Goal: Book appointment/travel/reservation

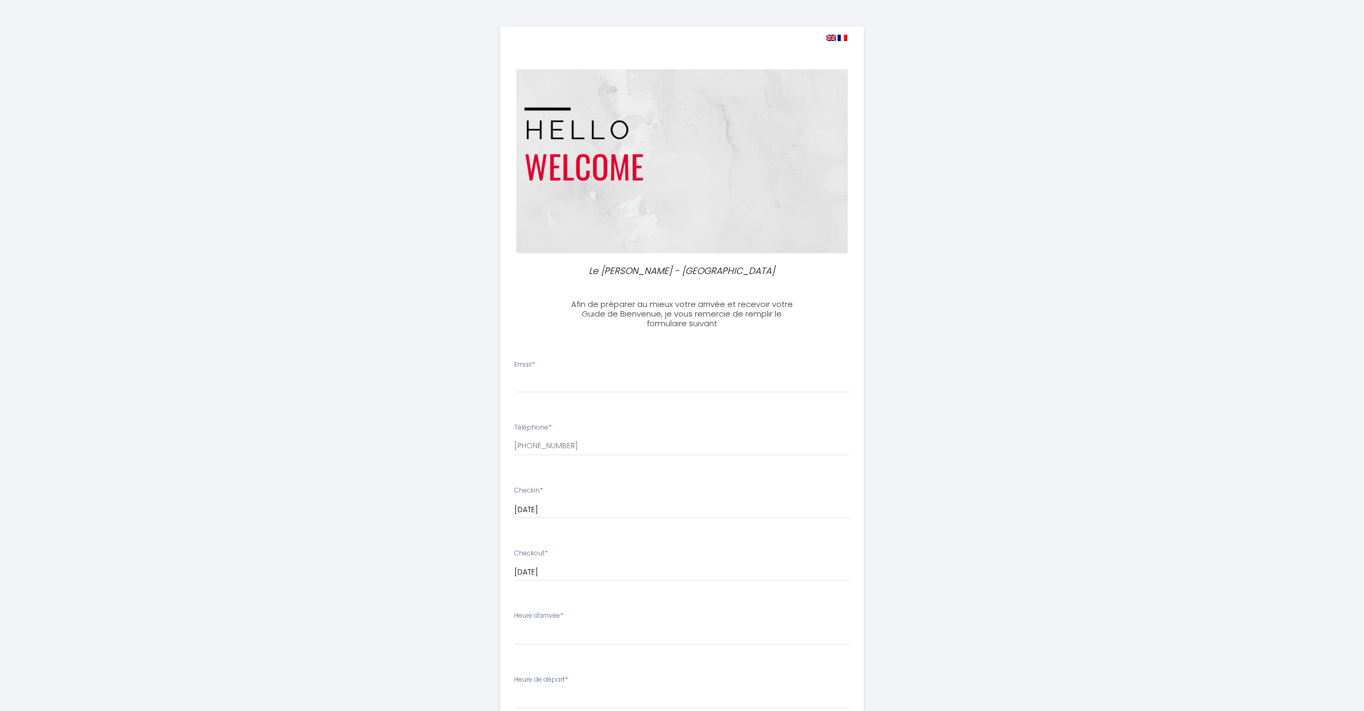
select select
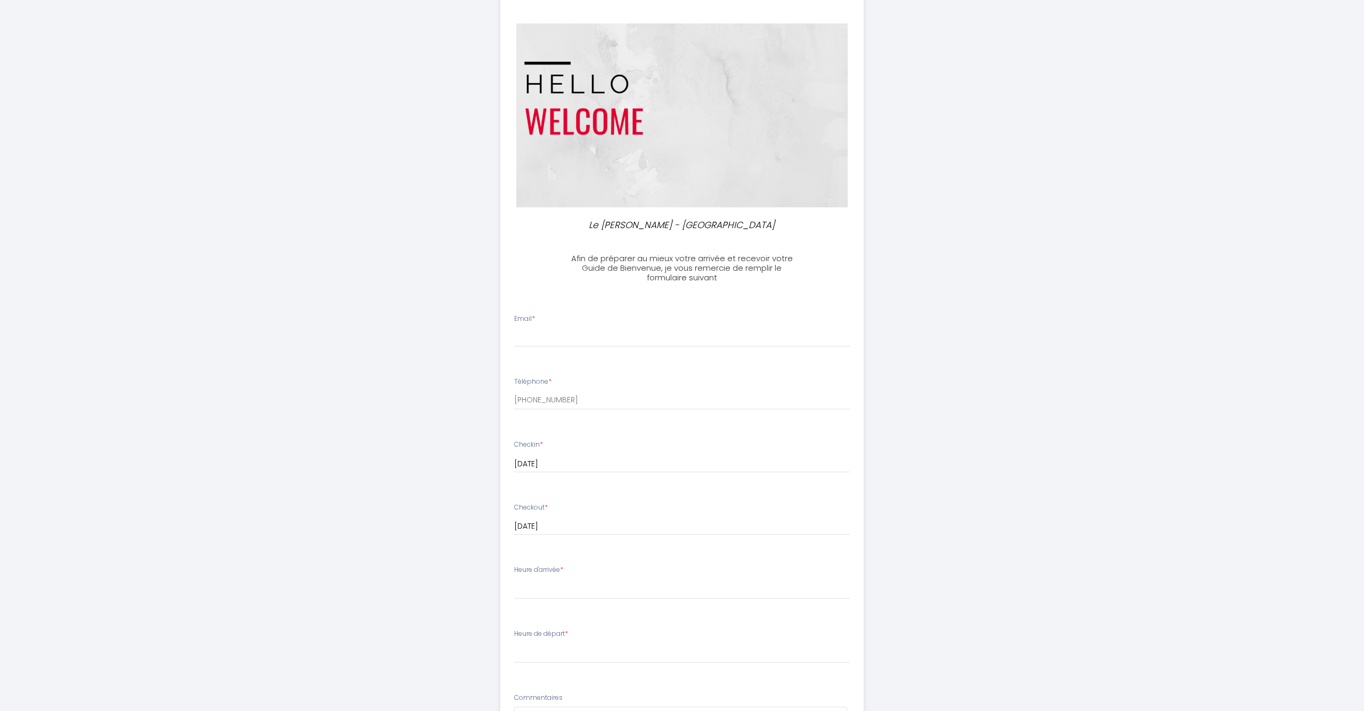
scroll to position [14, 0]
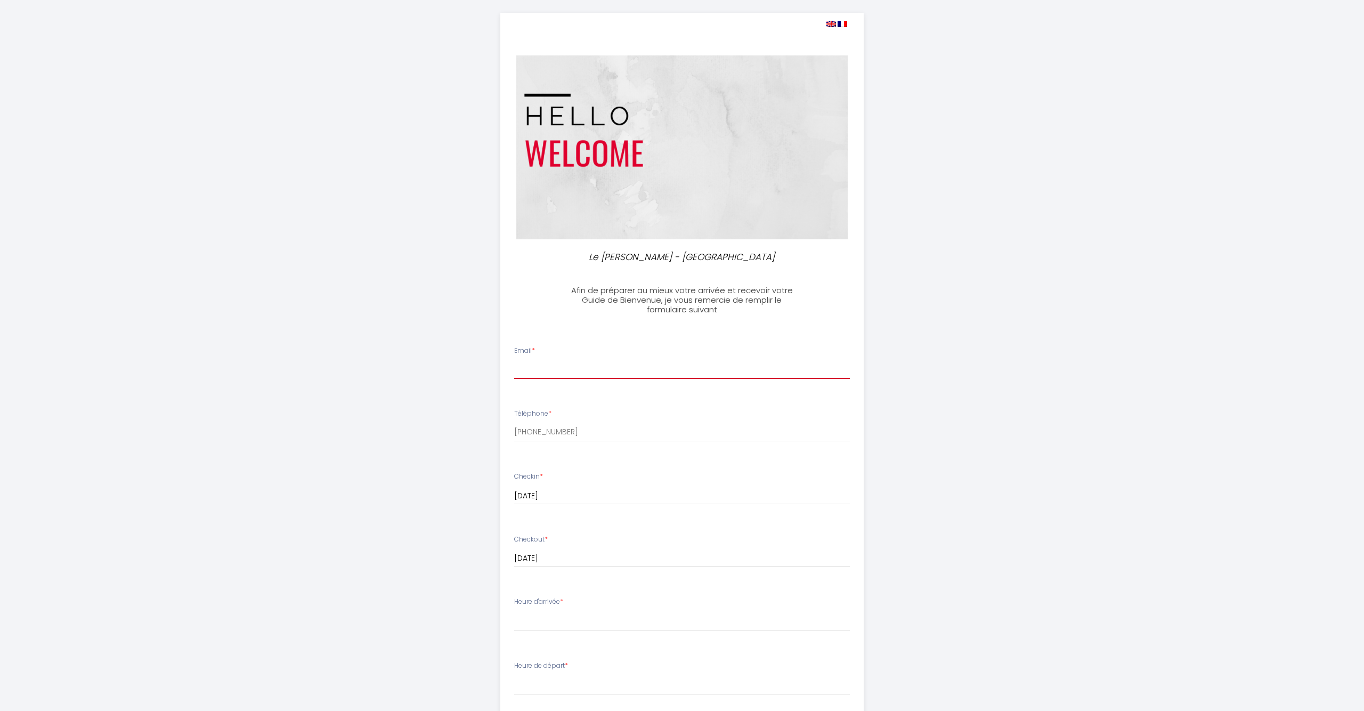
click at [562, 362] on input "Email *" at bounding box center [682, 369] width 336 height 19
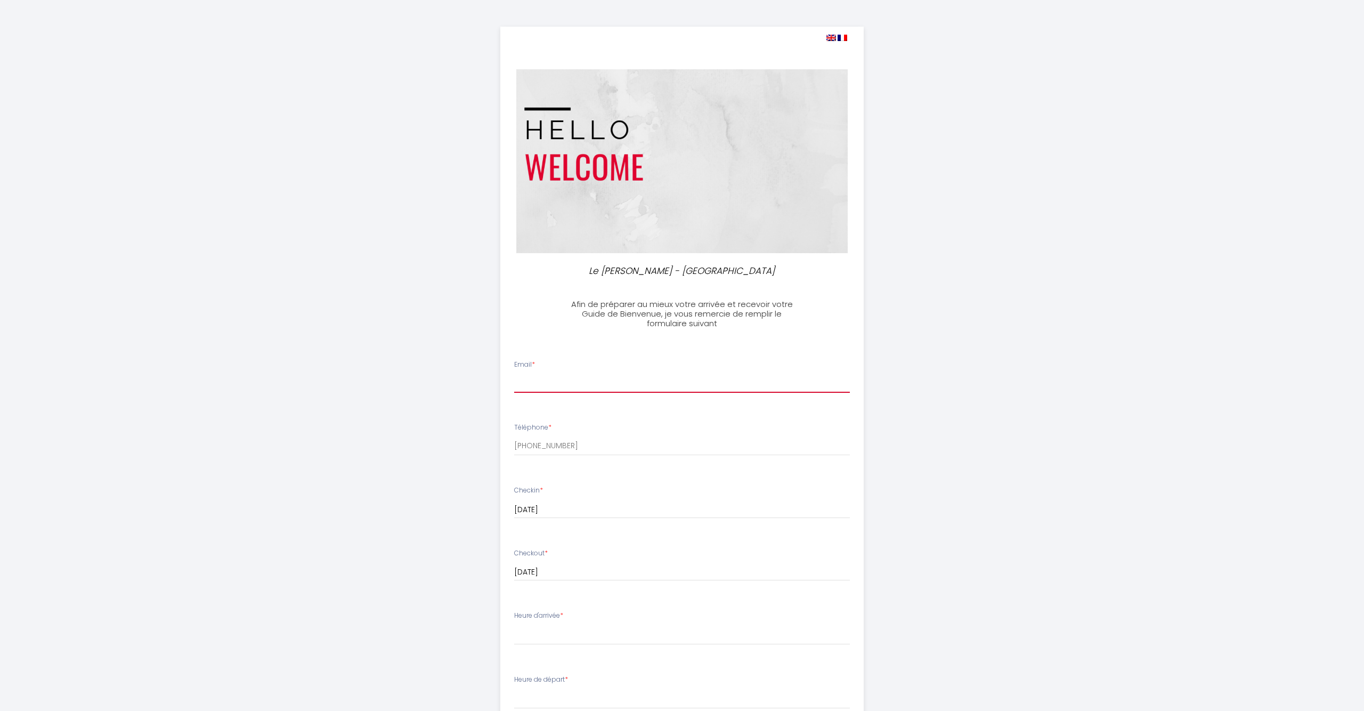
scroll to position [0, 0]
select select
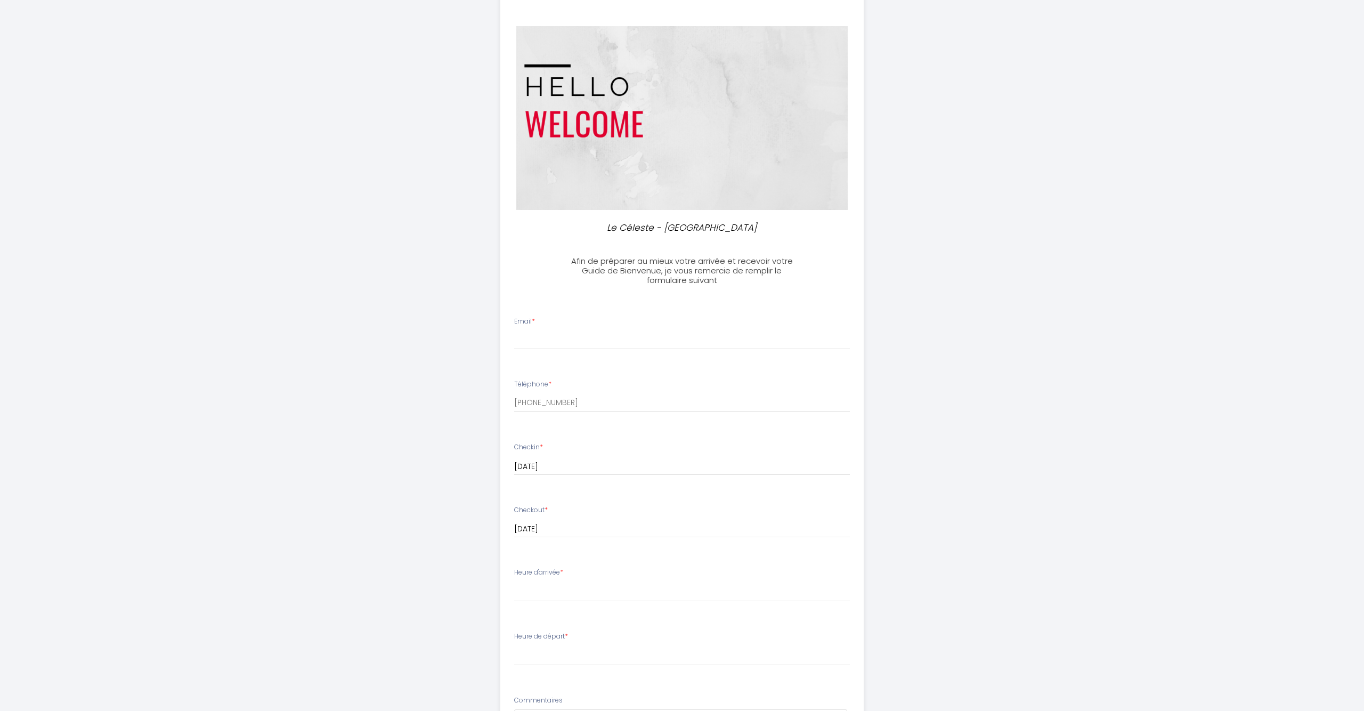
scroll to position [145, 0]
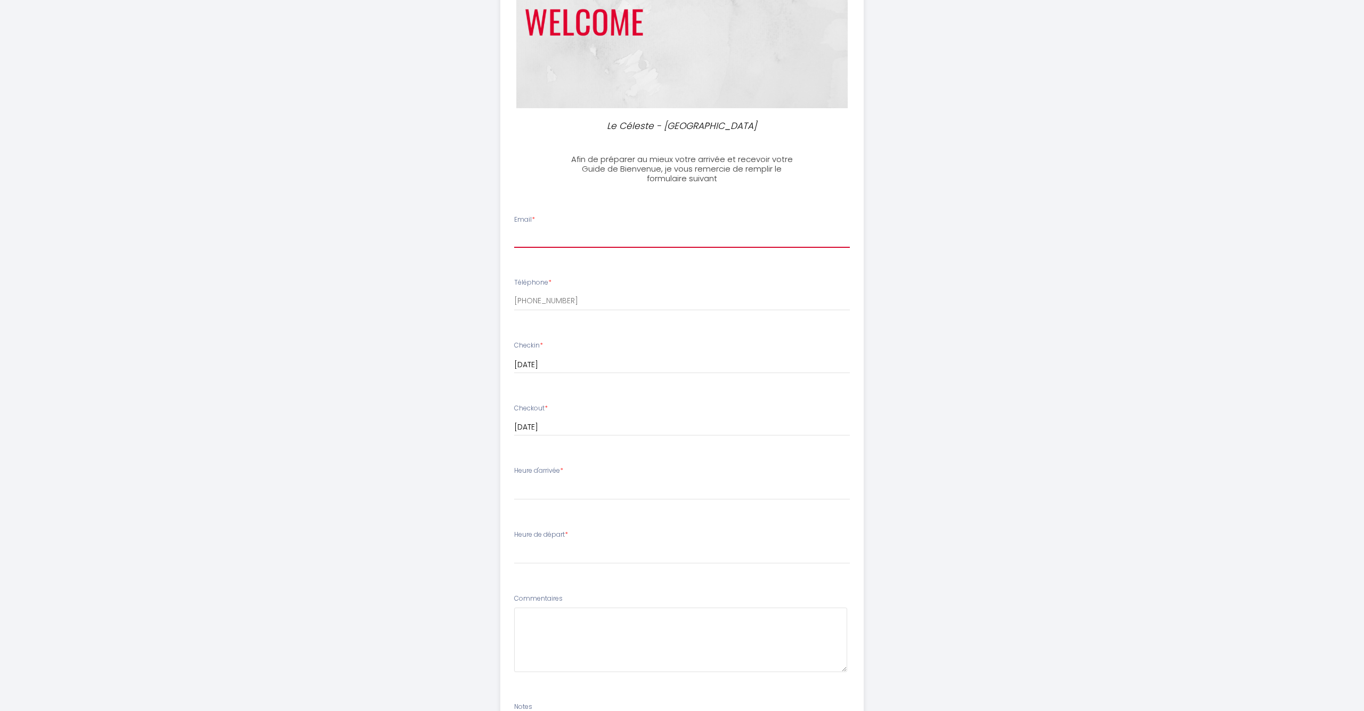
click at [539, 240] on input "Email *" at bounding box center [682, 238] width 336 height 19
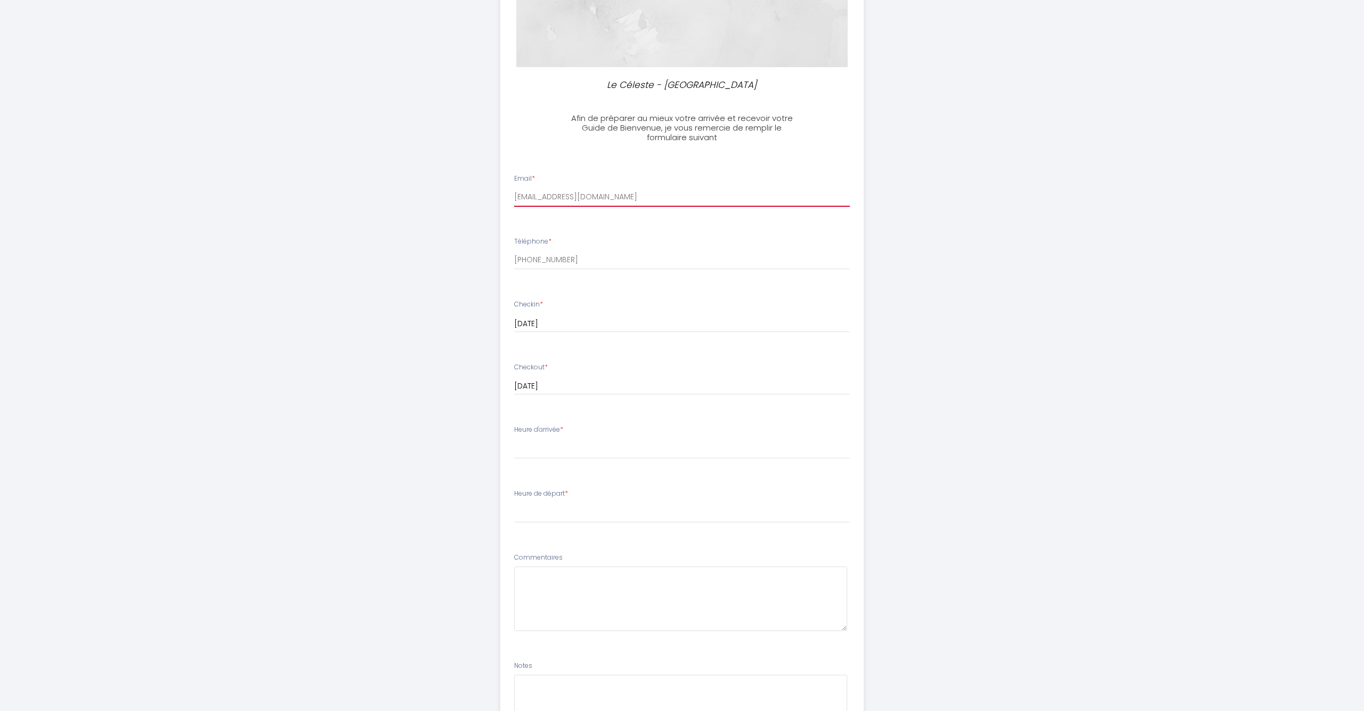
scroll to position [217, 0]
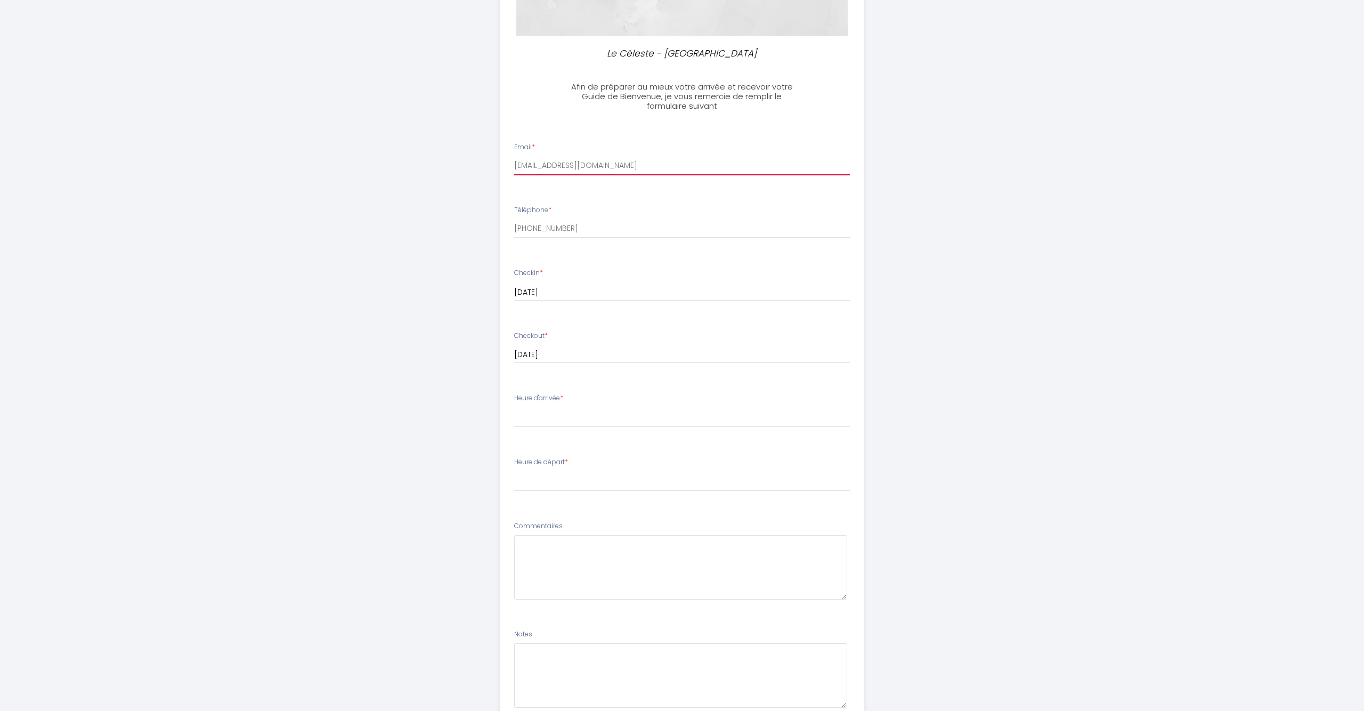
type input "[EMAIL_ADDRESS][DOMAIN_NAME]"
click at [572, 408] on select "17:00 17:30 18:00 18:30 19:00 19:30 20:00 20:30 21:00 21:30 22:00 22:30 23:00 2…" at bounding box center [682, 417] width 336 height 20
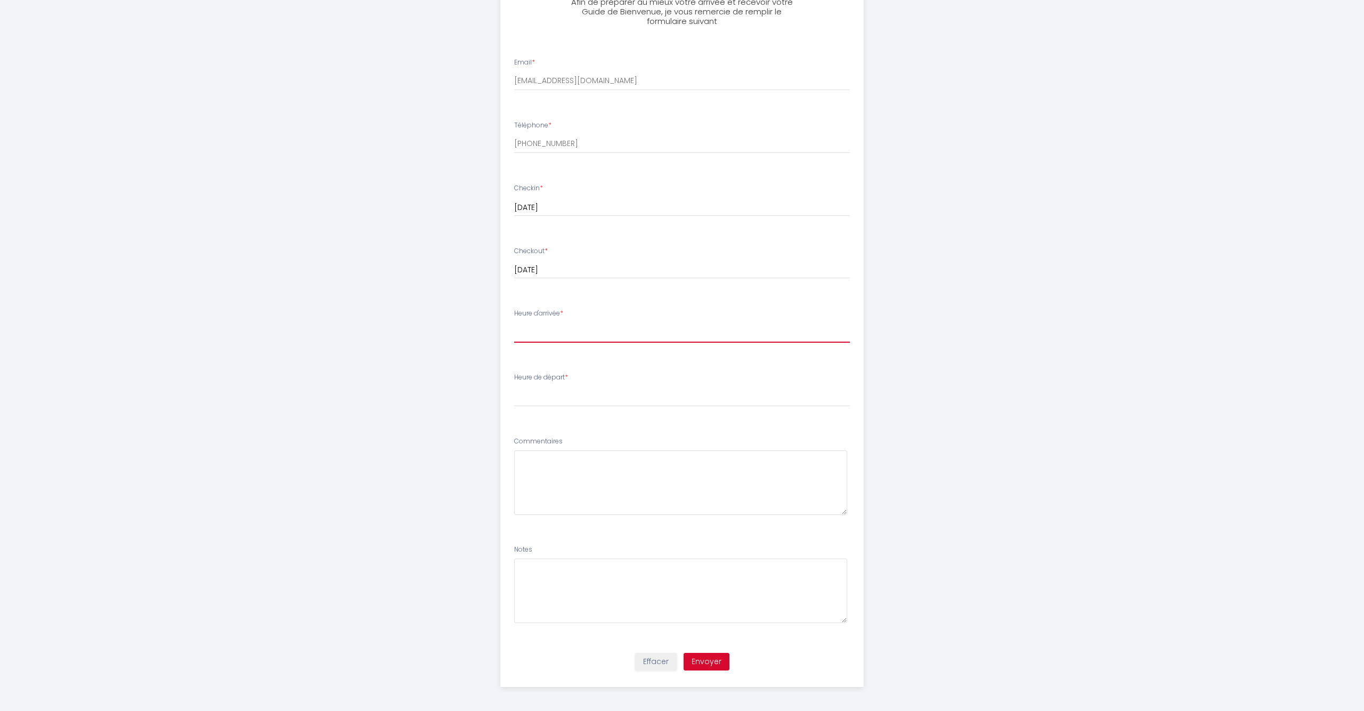
scroll to position [304, 0]
click at [563, 480] on textarea at bounding box center [681, 481] width 334 height 64
